Goal: Navigation & Orientation: Go to known website

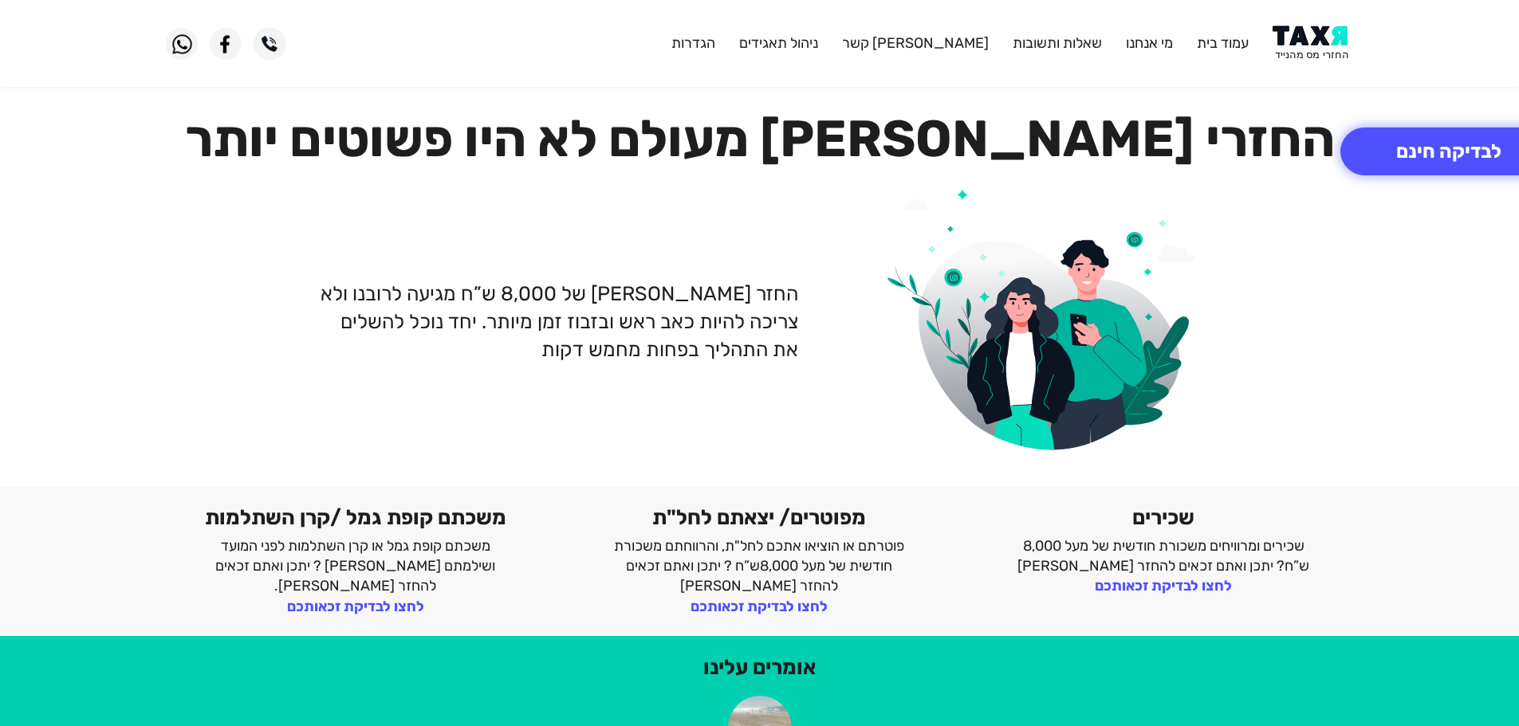
click at [1313, 39] on img at bounding box center [1313, 44] width 81 height 36
click at [1321, 33] on img at bounding box center [1313, 44] width 81 height 36
